Goal: Information Seeking & Learning: Learn about a topic

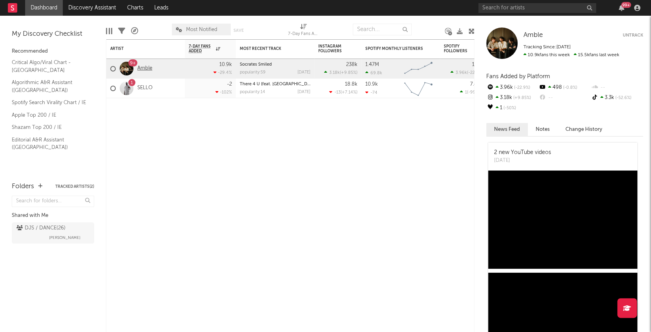
click at [150, 68] on link "Amble" at bounding box center [144, 68] width 15 height 7
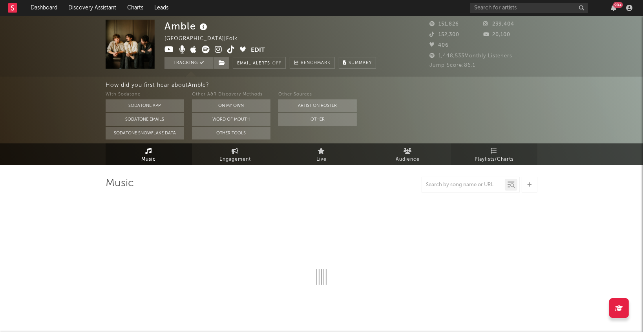
select select "6m"
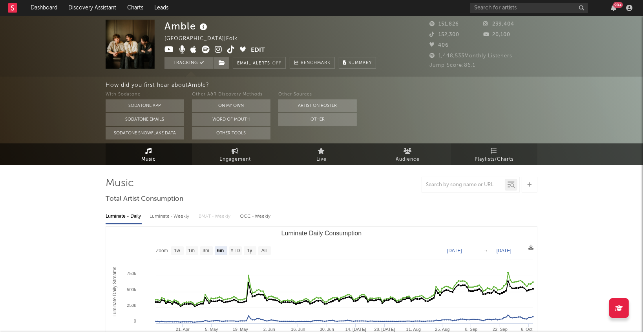
click at [493, 155] on span "Playlists/Charts" at bounding box center [494, 159] width 39 height 9
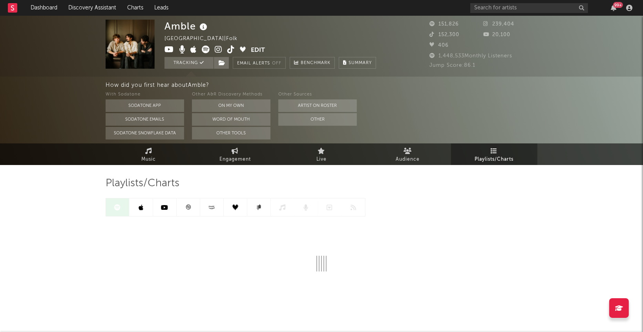
click at [63, 203] on div "Amble Ireland | Folk Edit Tracking Email Alerts Off Benchmark Summary 151,826 2…" at bounding box center [321, 181] width 643 height 330
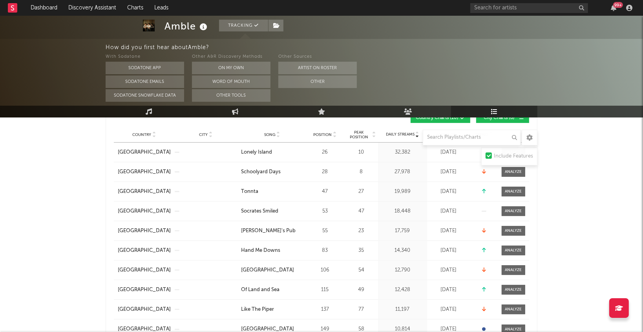
scroll to position [126, 0]
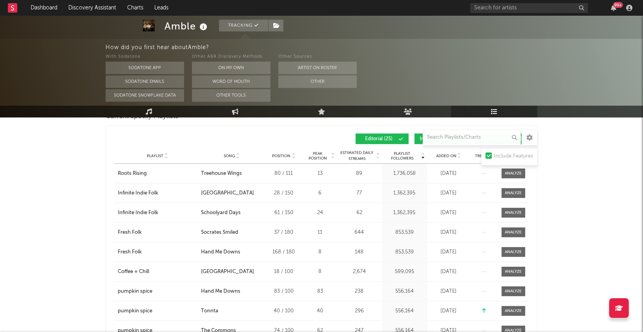
scroll to position [515, 0]
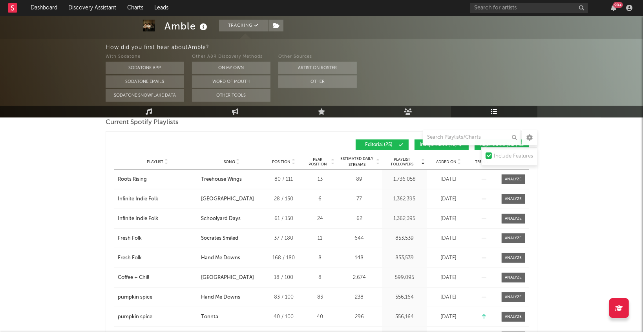
click at [137, 180] on div "Roots Rising" at bounding box center [132, 179] width 29 height 8
click at [445, 161] on span "Added On" at bounding box center [446, 161] width 20 height 5
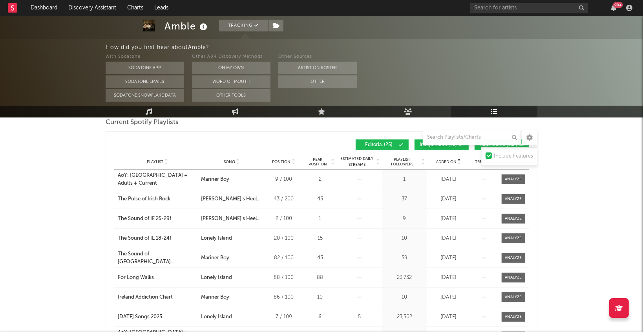
click at [445, 161] on span "Added On" at bounding box center [446, 161] width 20 height 5
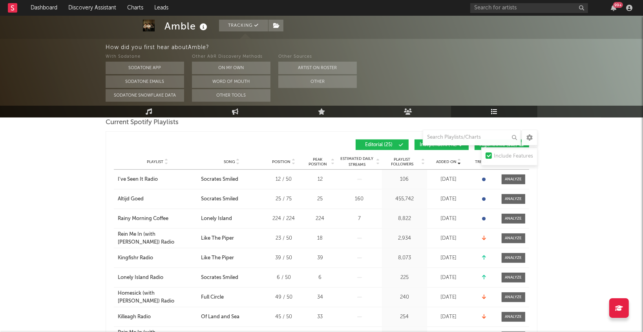
click at [421, 147] on button "Independent ( 46 )" at bounding box center [441, 144] width 54 height 11
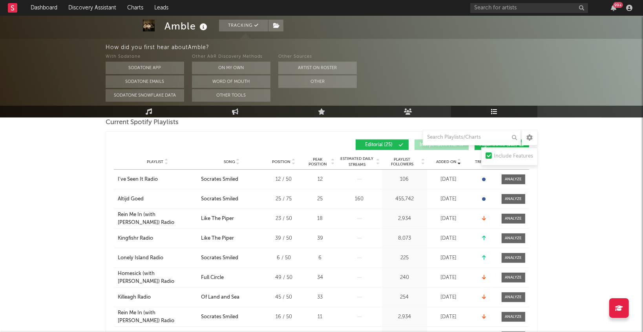
click at [421, 147] on button "Independent ( 46 )" at bounding box center [441, 144] width 54 height 11
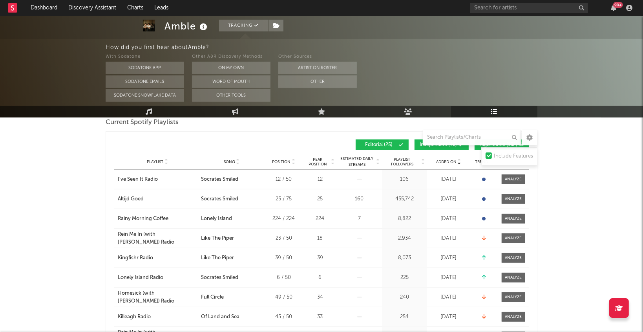
click at [386, 148] on button "Editorial ( 25 )" at bounding box center [382, 144] width 53 height 11
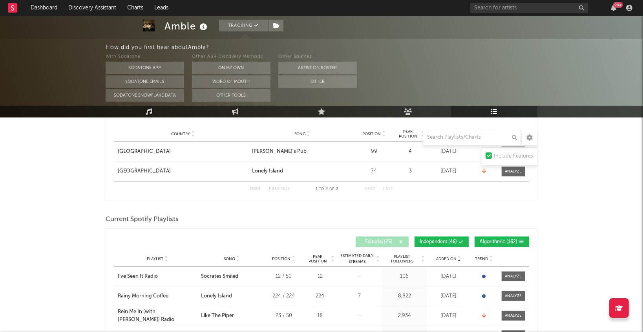
scroll to position [411, 0]
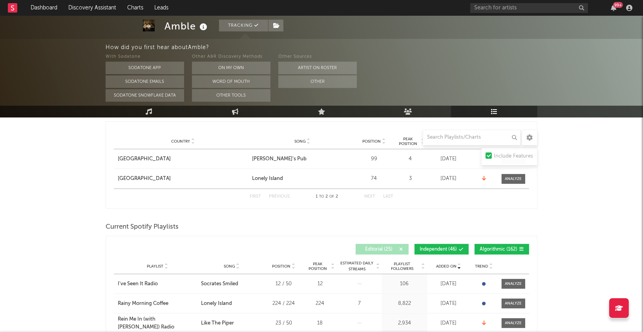
click at [380, 247] on span "Editorial ( 25 )" at bounding box center [379, 249] width 36 height 5
click at [443, 247] on span "Independent ( 46 )" at bounding box center [438, 249] width 37 height 5
click at [492, 247] on span "Algorithmic ( 162 )" at bounding box center [499, 249] width 38 height 5
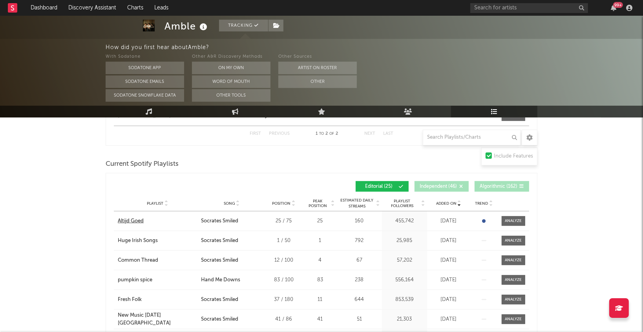
scroll to position [495, 0]
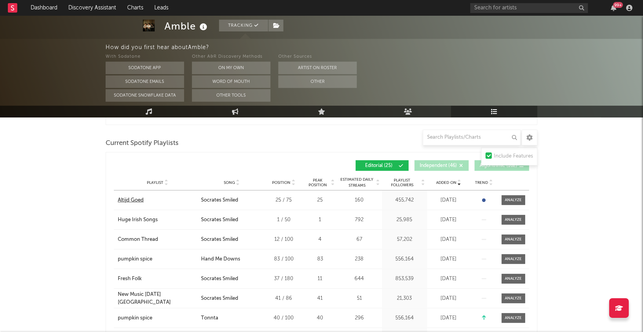
click at [129, 198] on div "Altijd Goed" at bounding box center [131, 200] width 26 height 8
click at [134, 239] on div "Common Thread" at bounding box center [138, 239] width 40 height 8
click at [509, 199] on div at bounding box center [513, 200] width 17 height 6
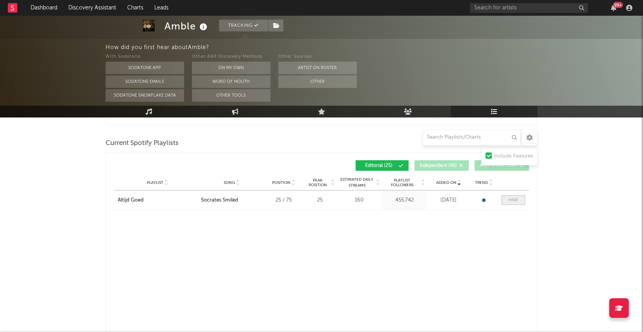
select select "1w"
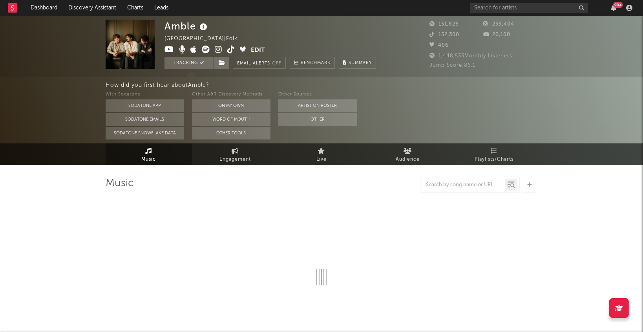
select select "6m"
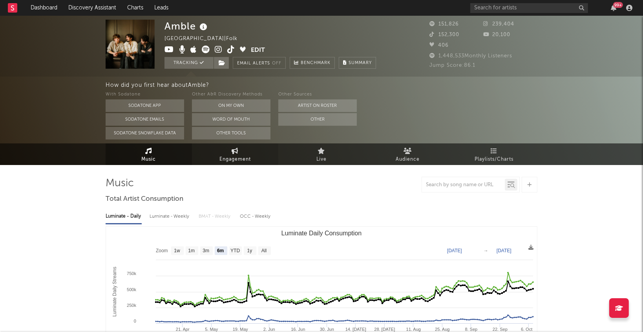
click at [232, 159] on span "Engagement" at bounding box center [234, 159] width 31 height 9
select select "1w"
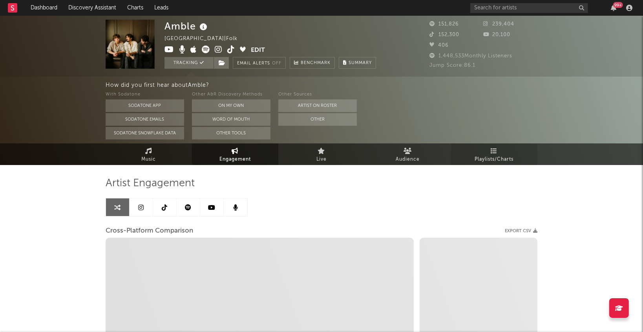
click at [499, 159] on span "Playlists/Charts" at bounding box center [494, 159] width 39 height 9
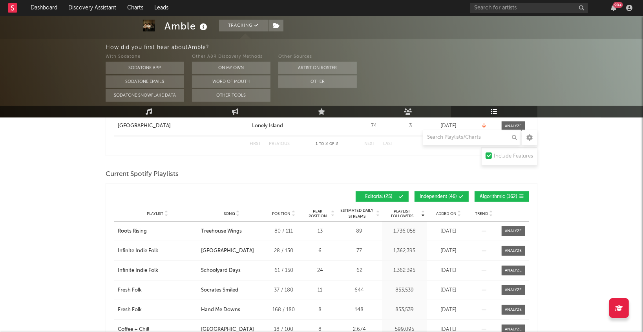
scroll to position [462, 0]
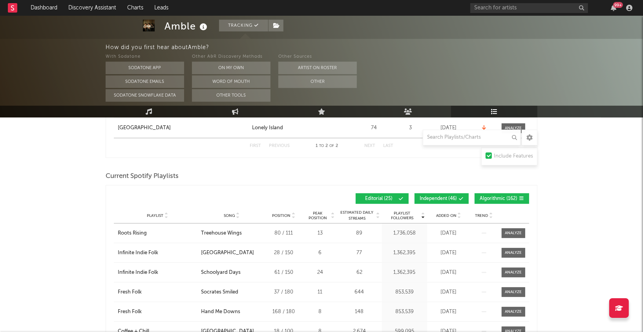
click at [445, 215] on span "Added On" at bounding box center [446, 215] width 20 height 5
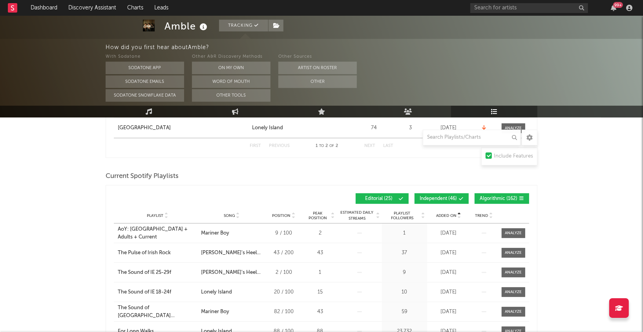
click at [449, 192] on div "Added On Playlist Song Position Peak Position Playlist Followers Added On Trend…" at bounding box center [321, 198] width 415 height 18
click at [495, 200] on button "Algorithmic ( 162 )" at bounding box center [502, 198] width 55 height 11
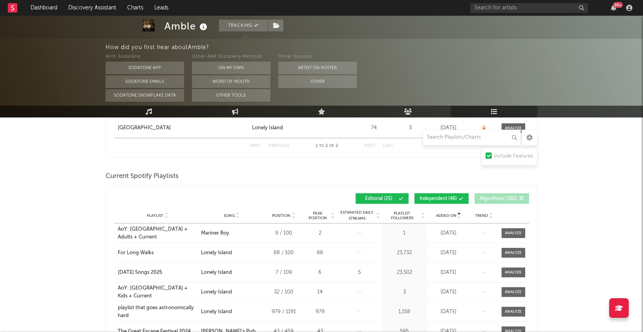
click at [436, 197] on span "Independent ( 46 )" at bounding box center [438, 198] width 37 height 5
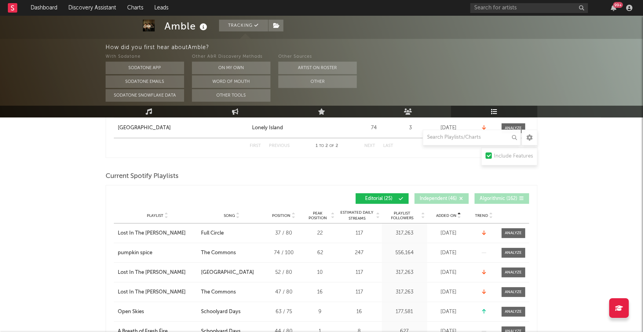
click at [445, 214] on span "Added On" at bounding box center [446, 215] width 20 height 5
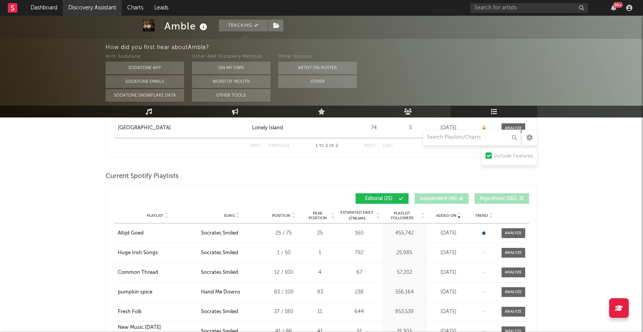
scroll to position [482, 0]
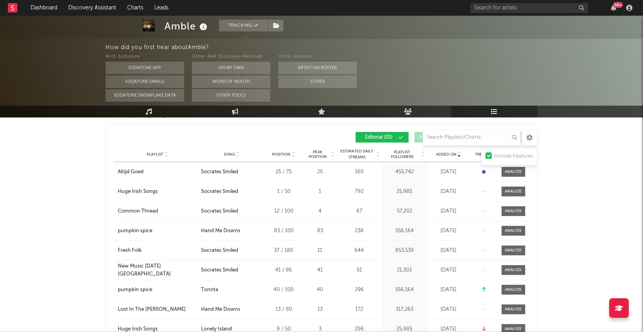
scroll to position [524, 0]
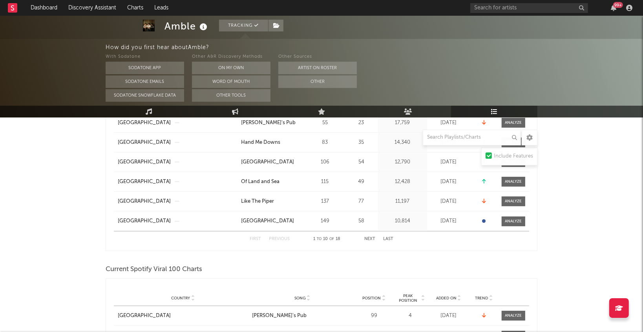
scroll to position [231, 0]
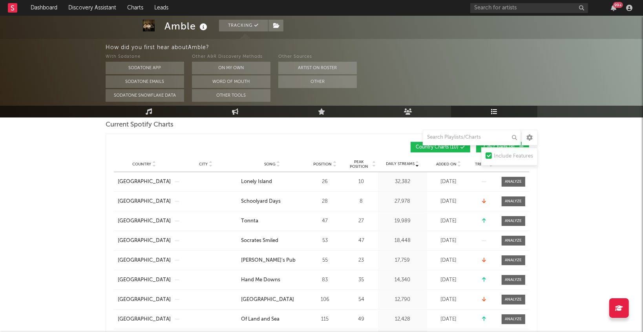
scroll to position [0, 0]
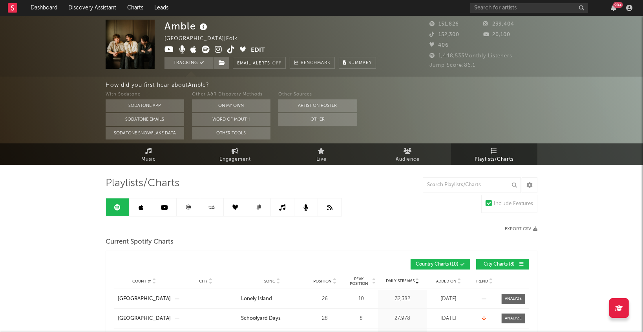
click at [472, 153] on link "Playlists/Charts" at bounding box center [494, 154] width 86 height 22
click at [168, 157] on link "Music" at bounding box center [149, 154] width 86 height 22
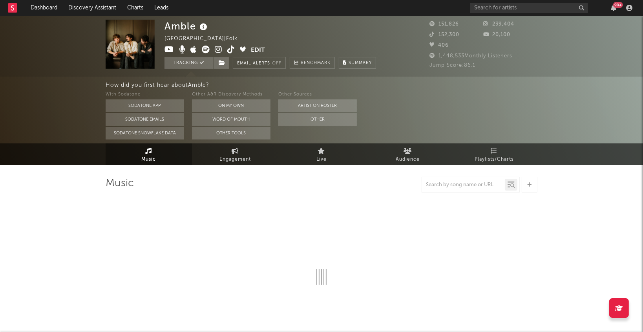
select select "6m"
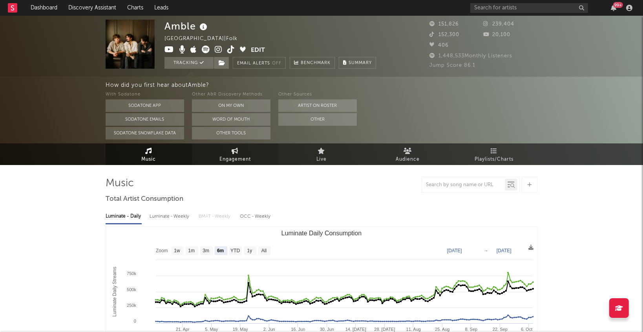
click at [252, 155] on link "Engagement" at bounding box center [235, 154] width 86 height 22
select select "1m"
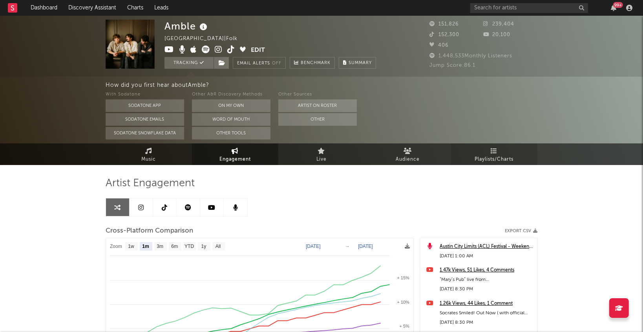
click at [493, 162] on span "Playlists/Charts" at bounding box center [494, 159] width 39 height 9
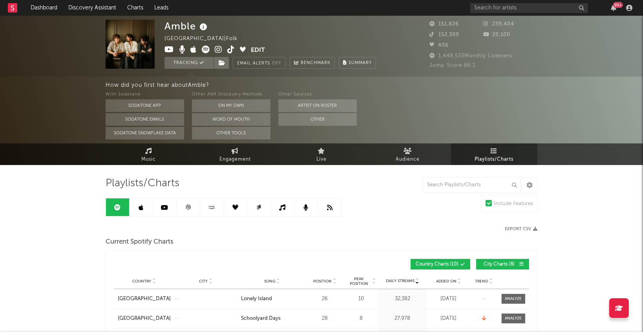
drag, startPoint x: 144, startPoint y: 212, endPoint x: 61, endPoint y: 214, distance: 82.4
click at [143, 212] on link at bounding box center [142, 207] width 24 height 18
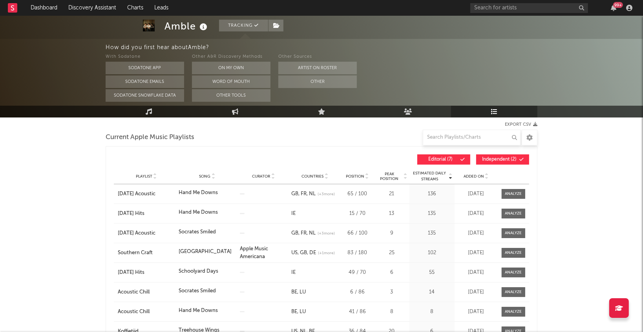
scroll to position [84, 0]
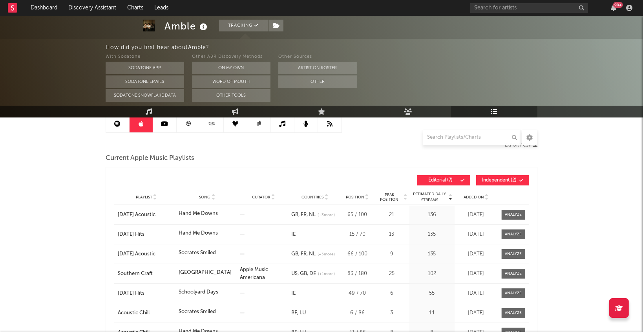
click at [479, 196] on span "Added On" at bounding box center [474, 197] width 20 height 5
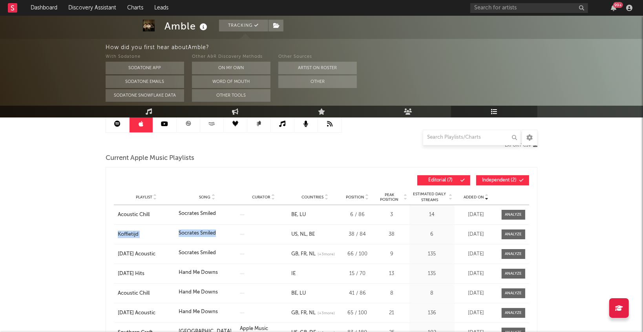
drag, startPoint x: 111, startPoint y: 234, endPoint x: 221, endPoint y: 234, distance: 109.9
click at [221, 234] on div "Added On Playlist Song Curator Countries Position Peak Position Estimated Daily…" at bounding box center [322, 284] width 432 height 235
copy div "Koffietijd Song Socrates Smiled"
click at [239, 124] on link at bounding box center [236, 124] width 24 height 18
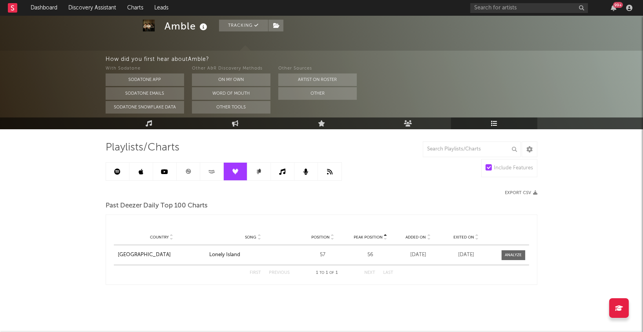
scroll to position [35, 0]
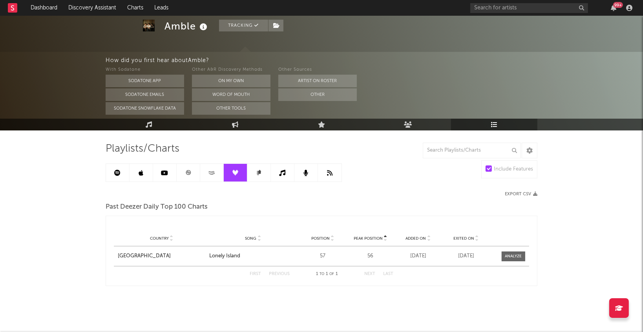
click at [214, 173] on icon at bounding box center [211, 173] width 9 height 6
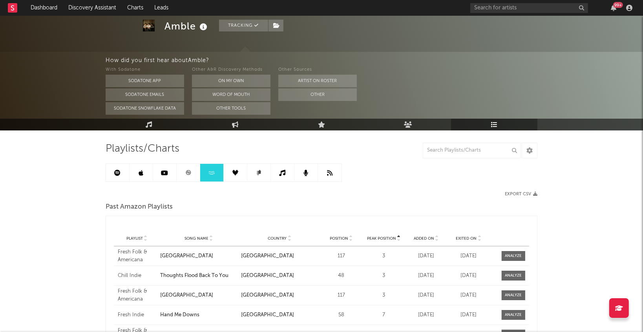
click at [182, 175] on link at bounding box center [189, 173] width 24 height 18
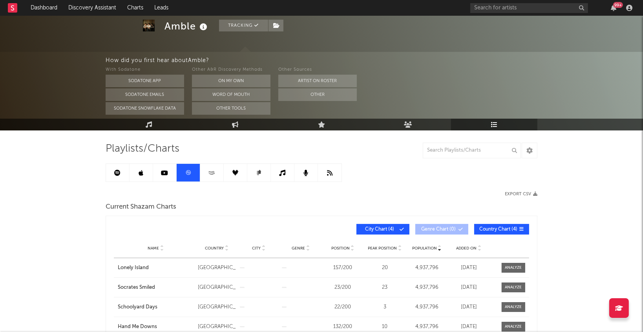
click at [212, 171] on icon at bounding box center [211, 171] width 1 height 1
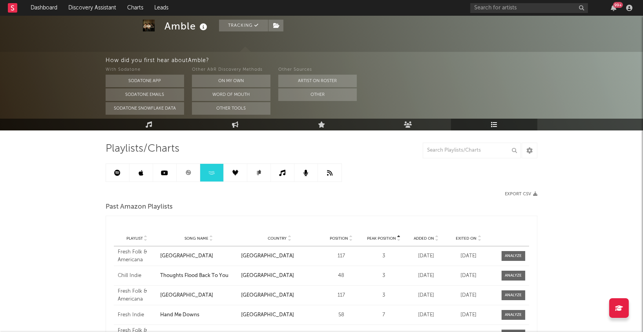
click at [64, 232] on div "Amble Tracking Ireland | Folk Edit Tracking Email Alerts Off Benchmark Summary …" at bounding box center [321, 245] width 643 height 528
click at [425, 236] on span "Added On" at bounding box center [424, 238] width 20 height 5
click at [471, 239] on span "Exited On" at bounding box center [466, 238] width 21 height 5
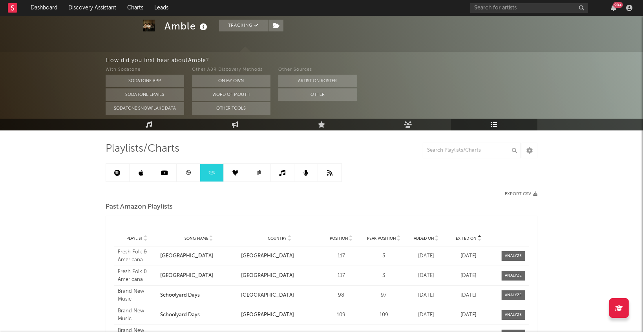
click at [471, 239] on span "Exited On" at bounding box center [466, 238] width 21 height 5
